Goal: Task Accomplishment & Management: Manage account settings

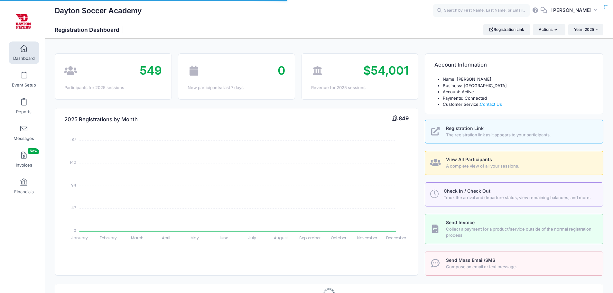
select select
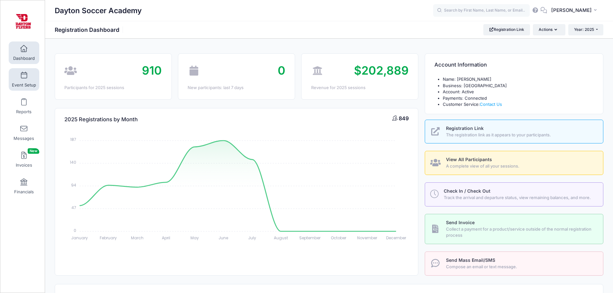
click at [25, 84] on span "Event Setup" at bounding box center [24, 84] width 24 height 5
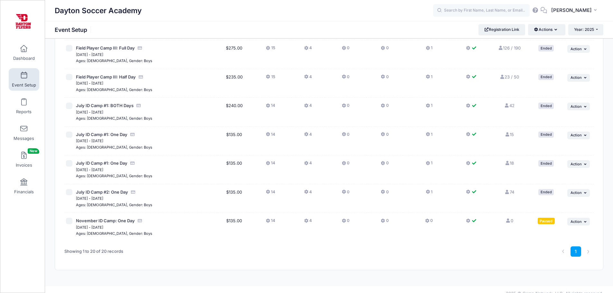
scroll to position [426, 0]
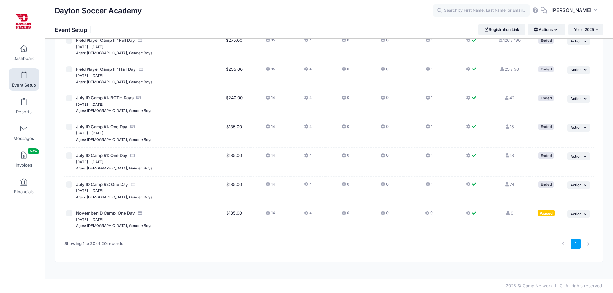
click at [305, 213] on icon at bounding box center [306, 213] width 5 height 0
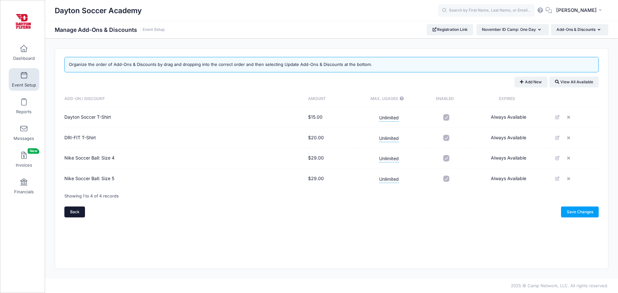
click at [70, 213] on link "Back" at bounding box center [74, 212] width 21 height 11
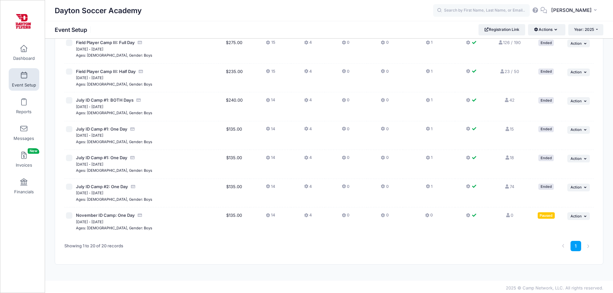
scroll to position [426, 0]
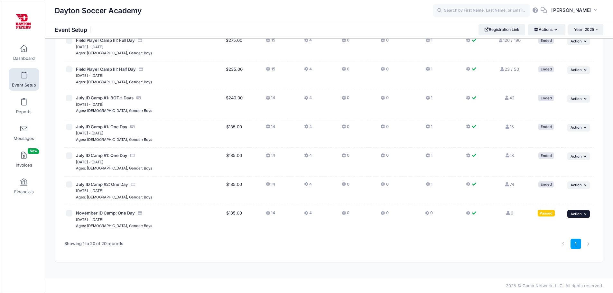
click at [583, 213] on button "... Action" at bounding box center [578, 214] width 23 height 8
click at [566, 227] on link "Resume Session" at bounding box center [557, 228] width 58 height 12
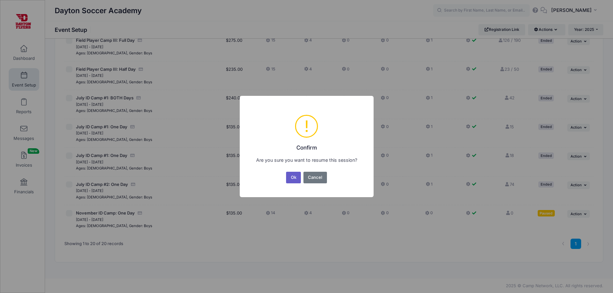
click at [290, 177] on button "Ok" at bounding box center [293, 178] width 15 height 12
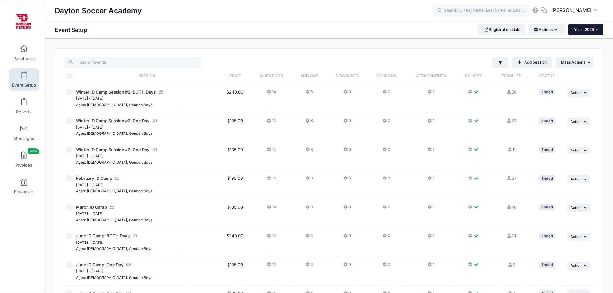
click at [597, 32] on button "Year: 2025" at bounding box center [585, 29] width 35 height 11
click at [593, 41] on link "Year: 2026" at bounding box center [589, 42] width 42 height 8
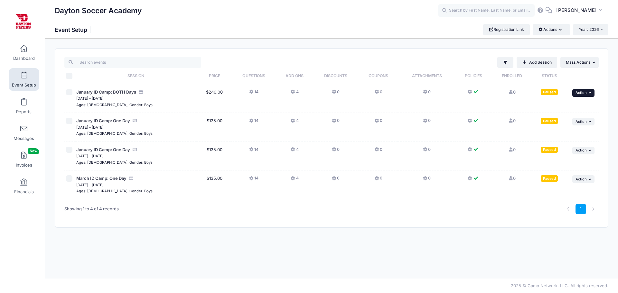
click at [587, 93] on button "... Action" at bounding box center [583, 93] width 23 height 8
click at [567, 105] on link "Resume Session" at bounding box center [562, 107] width 58 height 12
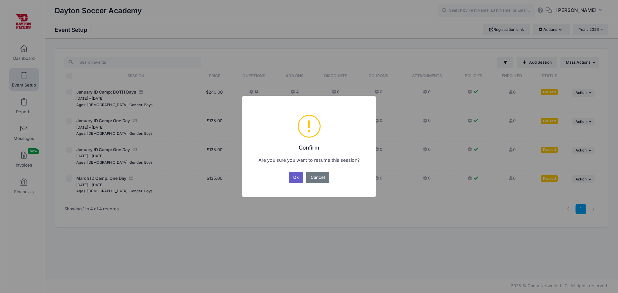
click at [294, 176] on button "Ok" at bounding box center [296, 178] width 15 height 12
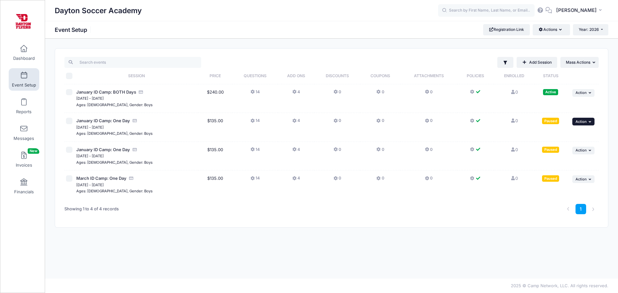
click at [590, 121] on icon "button" at bounding box center [590, 122] width 4 height 4
click at [566, 136] on link "Resume Session" at bounding box center [562, 136] width 58 height 12
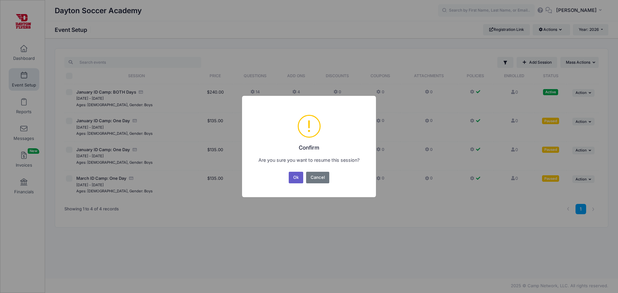
click at [296, 180] on button "Ok" at bounding box center [296, 178] width 15 height 12
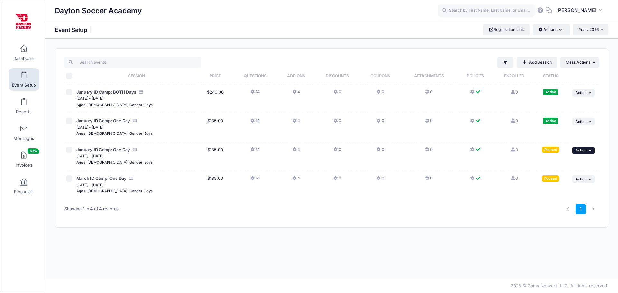
click at [589, 150] on icon "button" at bounding box center [590, 151] width 4 height 4
click at [559, 165] on link "Resume Session" at bounding box center [562, 165] width 58 height 12
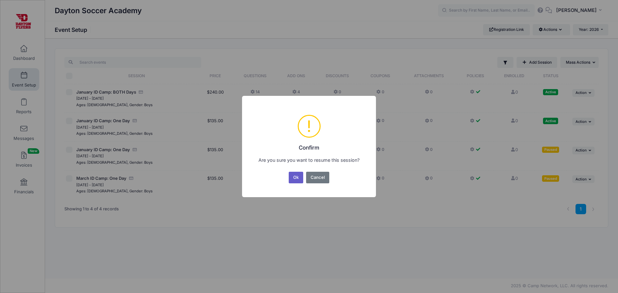
click at [297, 176] on button "Ok" at bounding box center [296, 178] width 15 height 12
